Goal: Task Accomplishment & Management: Manage account settings

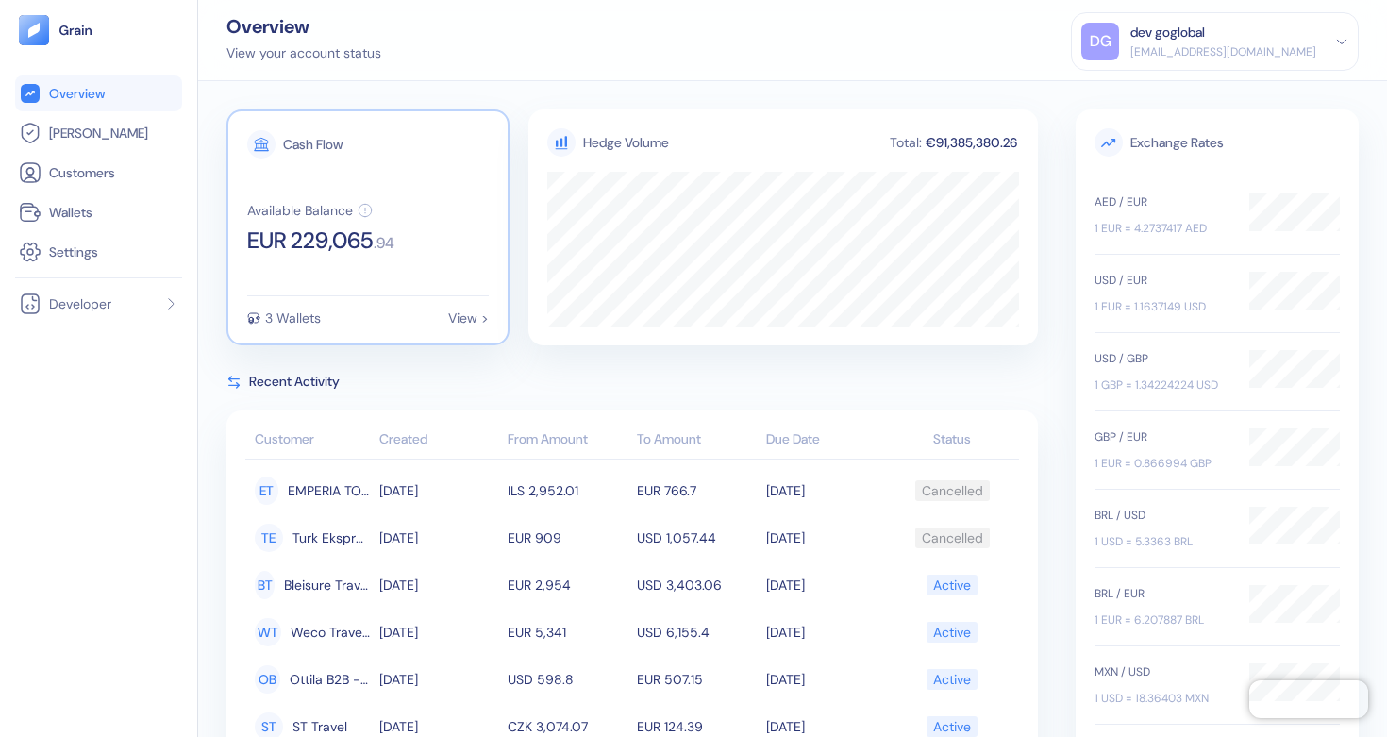
click at [374, 242] on span "EUR 229,065" at bounding box center [310, 240] width 126 height 23
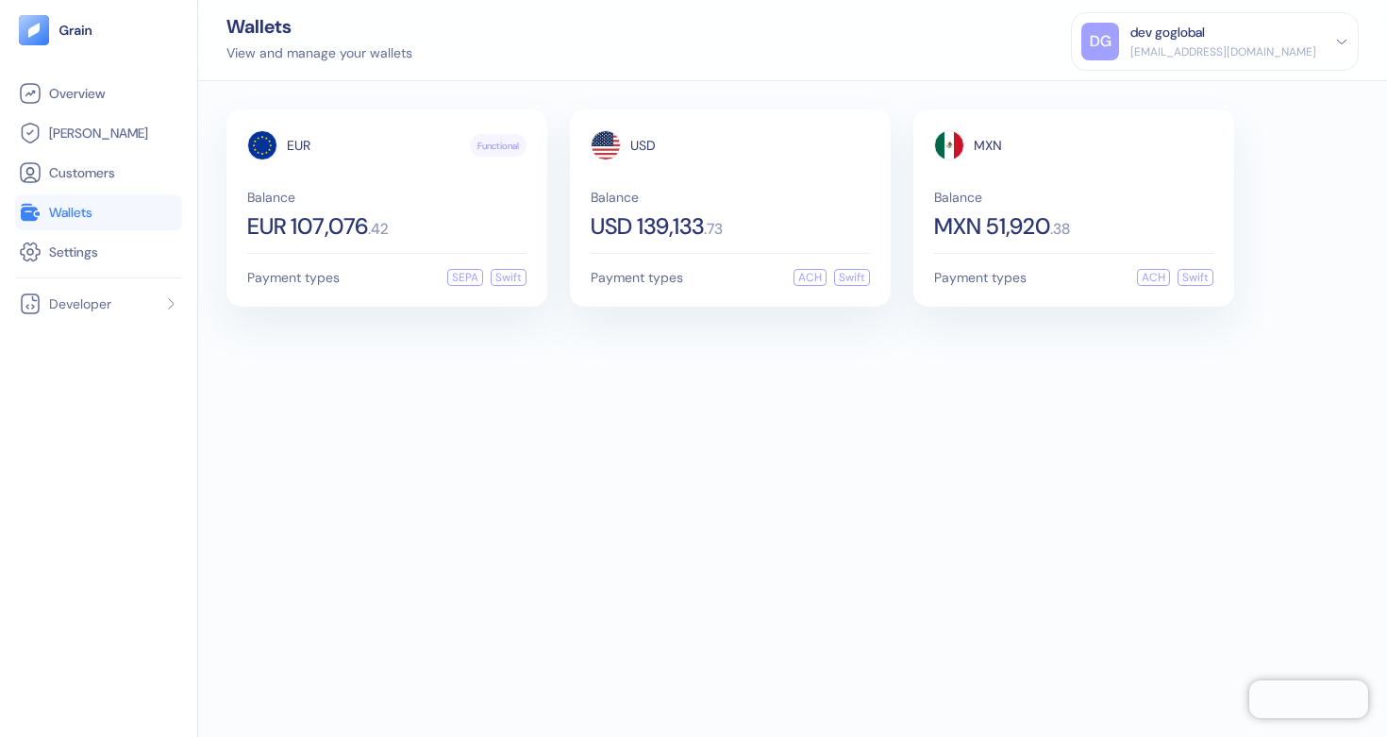
click at [1282, 51] on div "[EMAIL_ADDRESS][DOMAIN_NAME]" at bounding box center [1224, 51] width 186 height 17
click at [1158, 94] on div "Sign Out" at bounding box center [1132, 94] width 52 height 20
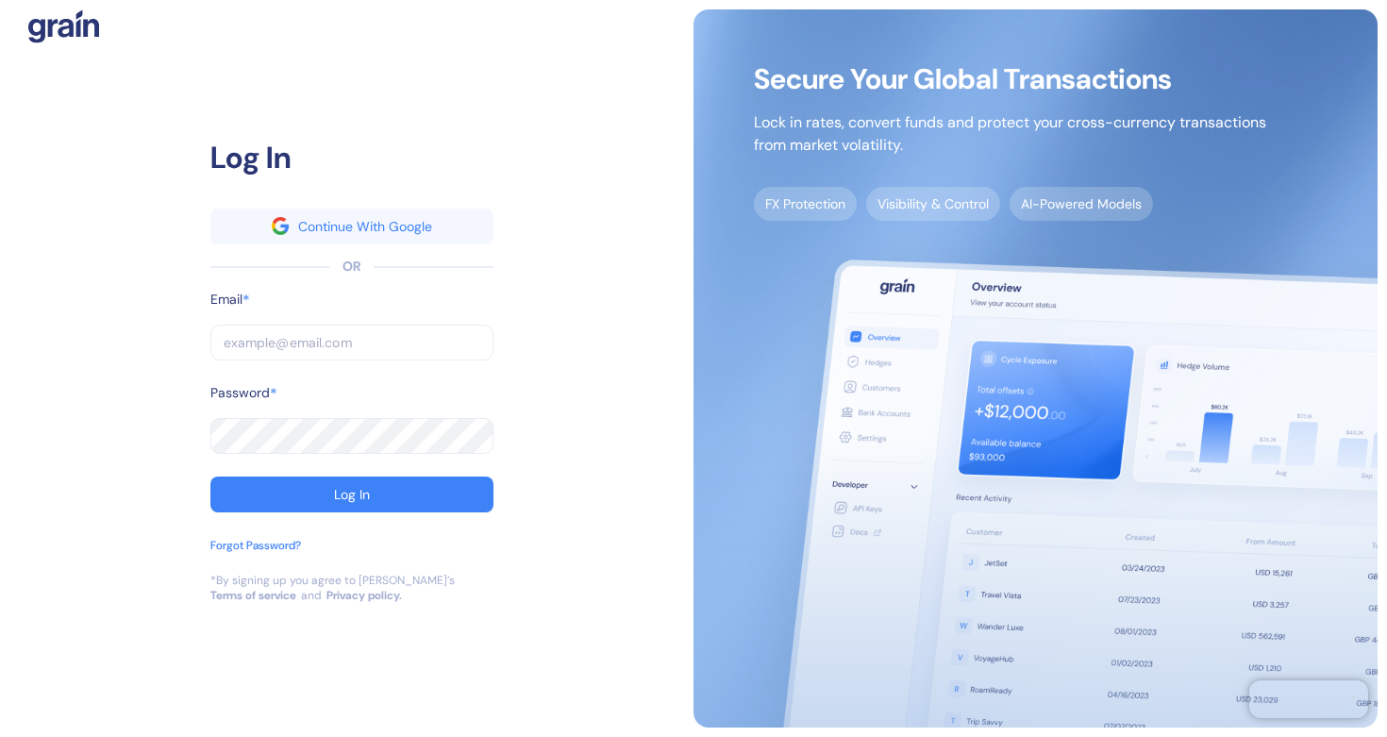
click at [367, 348] on input "text" at bounding box center [351, 343] width 283 height 36
type input "[EMAIL_ADDRESS][DOMAIN_NAME]"
